Goal: Check status: Check status

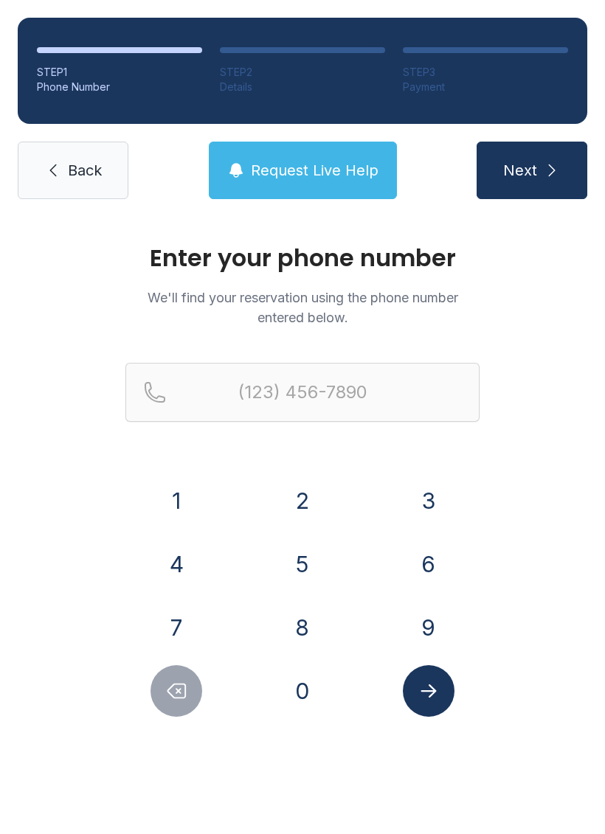
click at [420, 631] on button "9" at bounding box center [429, 628] width 52 height 52
click at [190, 517] on button "1" at bounding box center [176, 501] width 52 height 52
click at [431, 627] on button "9" at bounding box center [429, 628] width 52 height 52
click at [315, 625] on button "8" at bounding box center [302, 628] width 52 height 52
click at [288, 678] on button "0" at bounding box center [302, 691] width 52 height 52
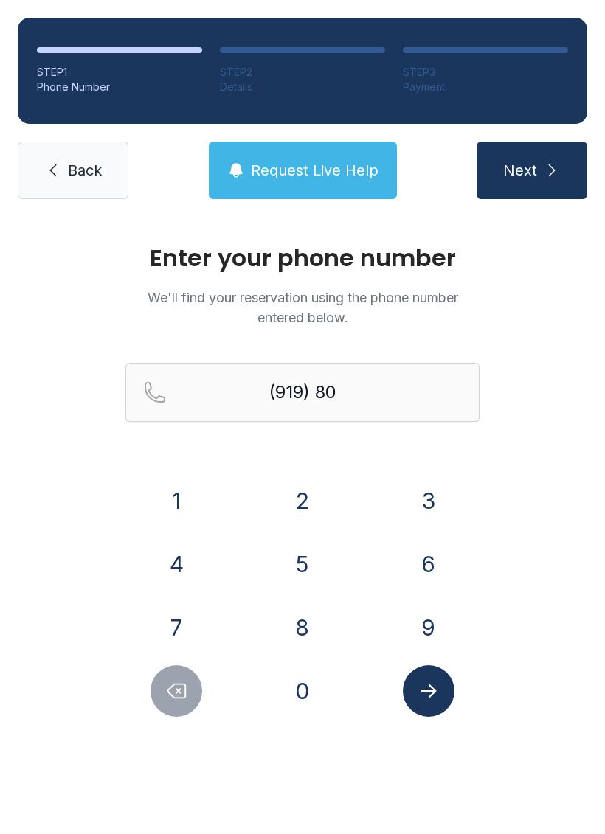
click at [418, 647] on button "9" at bounding box center [429, 628] width 52 height 52
click at [420, 505] on button "3" at bounding box center [429, 501] width 52 height 52
click at [417, 624] on button "9" at bounding box center [429, 628] width 52 height 52
click at [173, 574] on button "4" at bounding box center [176, 564] width 52 height 52
click at [298, 504] on button "2" at bounding box center [302, 501] width 52 height 52
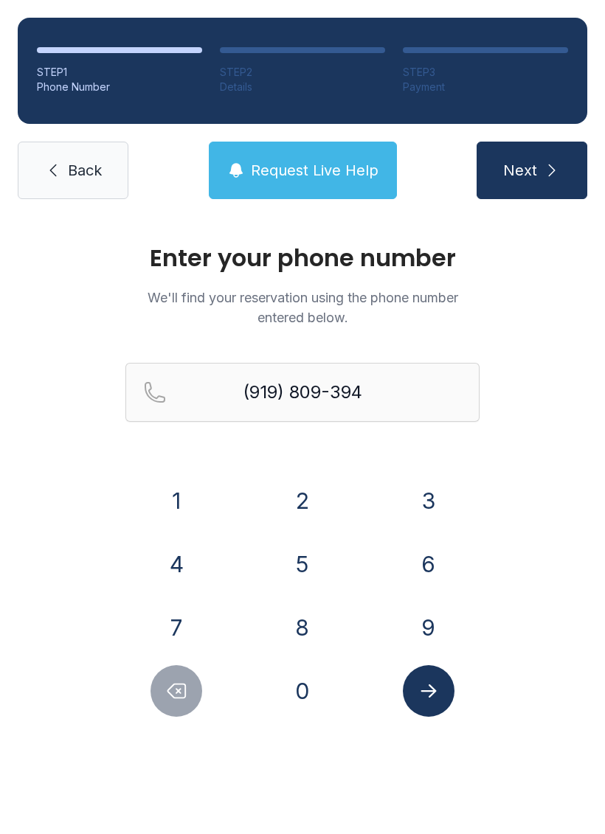
type input "[PHONE_NUMBER]"
click at [428, 697] on icon "Submit lookup form" at bounding box center [427, 690] width 15 height 13
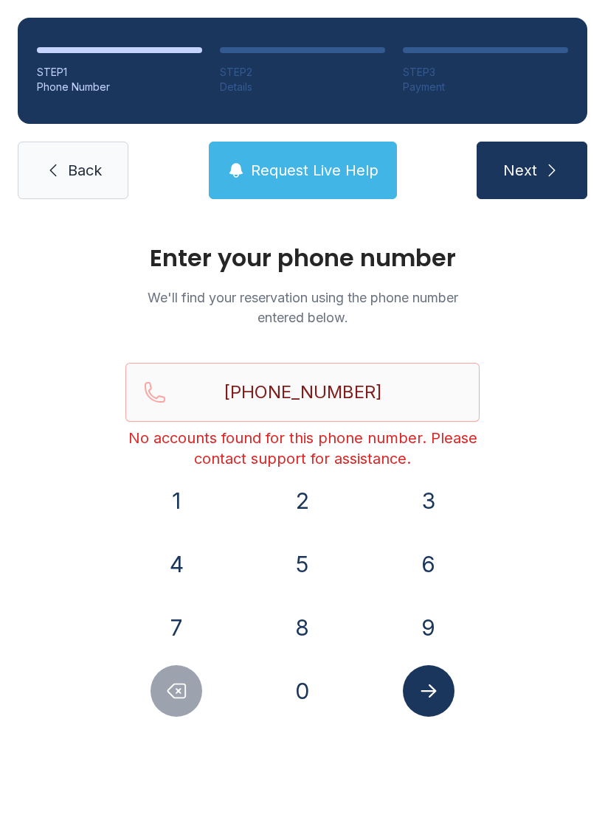
click at [55, 178] on icon at bounding box center [53, 170] width 18 height 18
